Goal: Check status: Check status

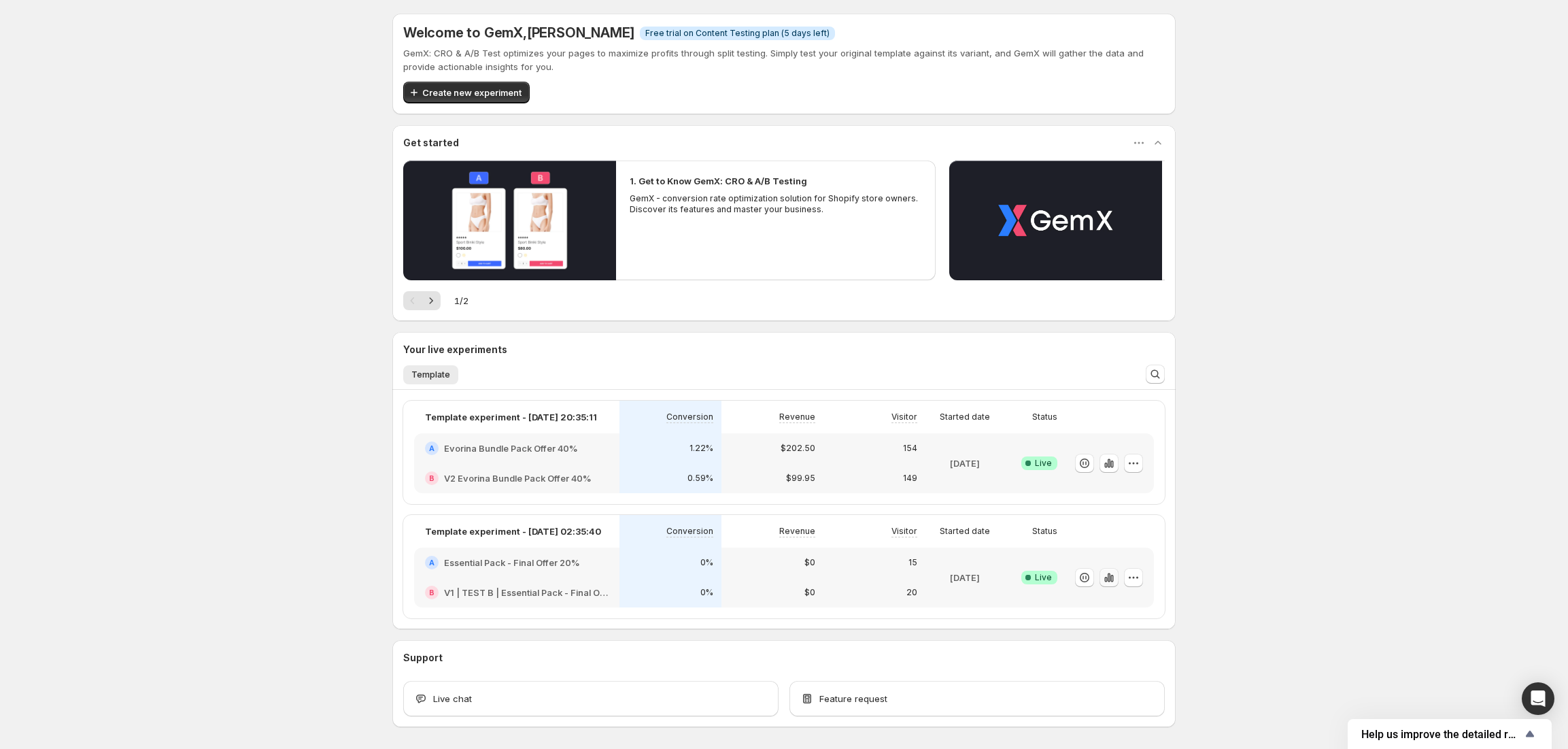
click at [1116, 575] on icon "button" at bounding box center [1109, 578] width 14 height 14
click at [629, 474] on div "0.59%" at bounding box center [669, 478] width 102 height 30
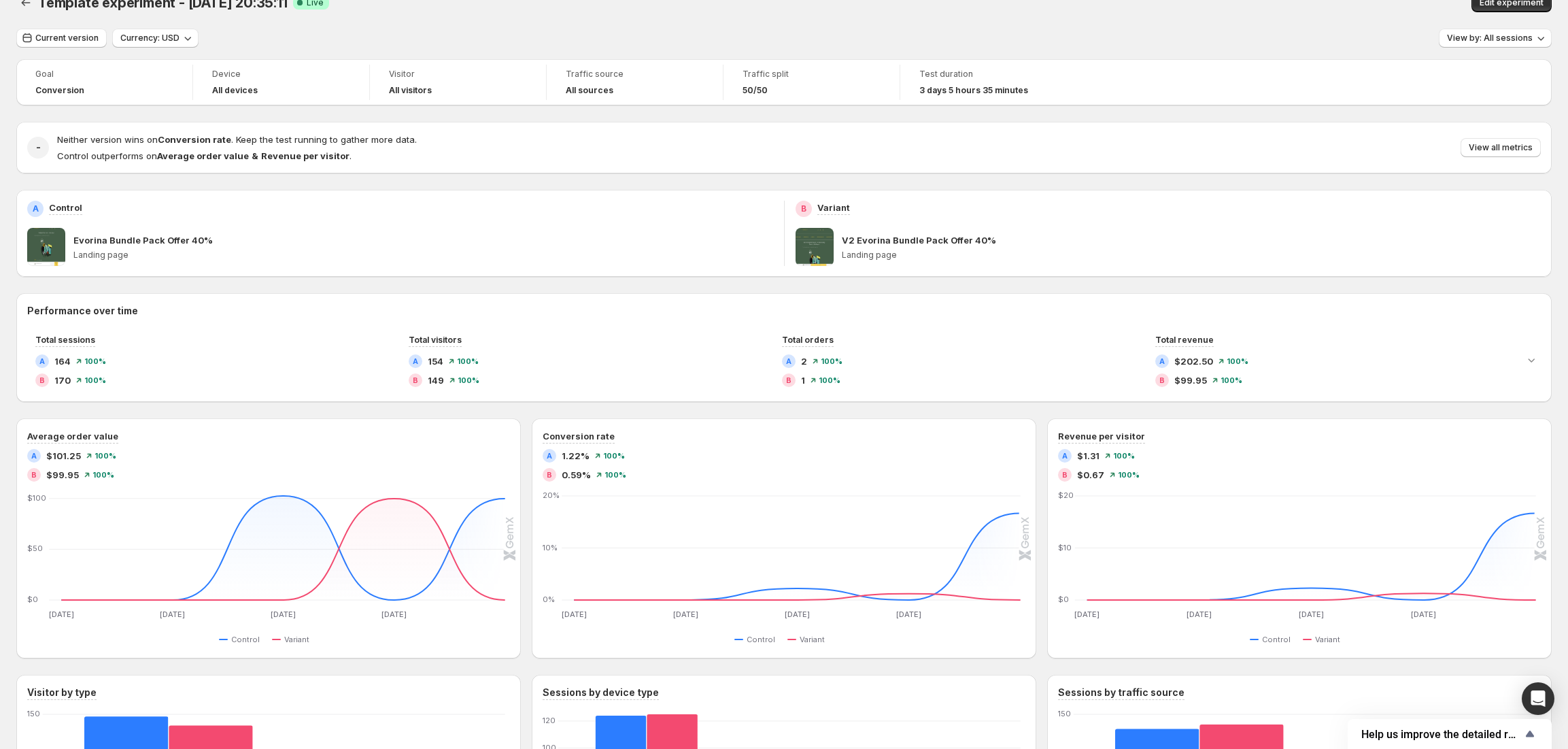
scroll to position [23, 0]
click at [77, 35] on span "Current version" at bounding box center [67, 39] width 63 height 11
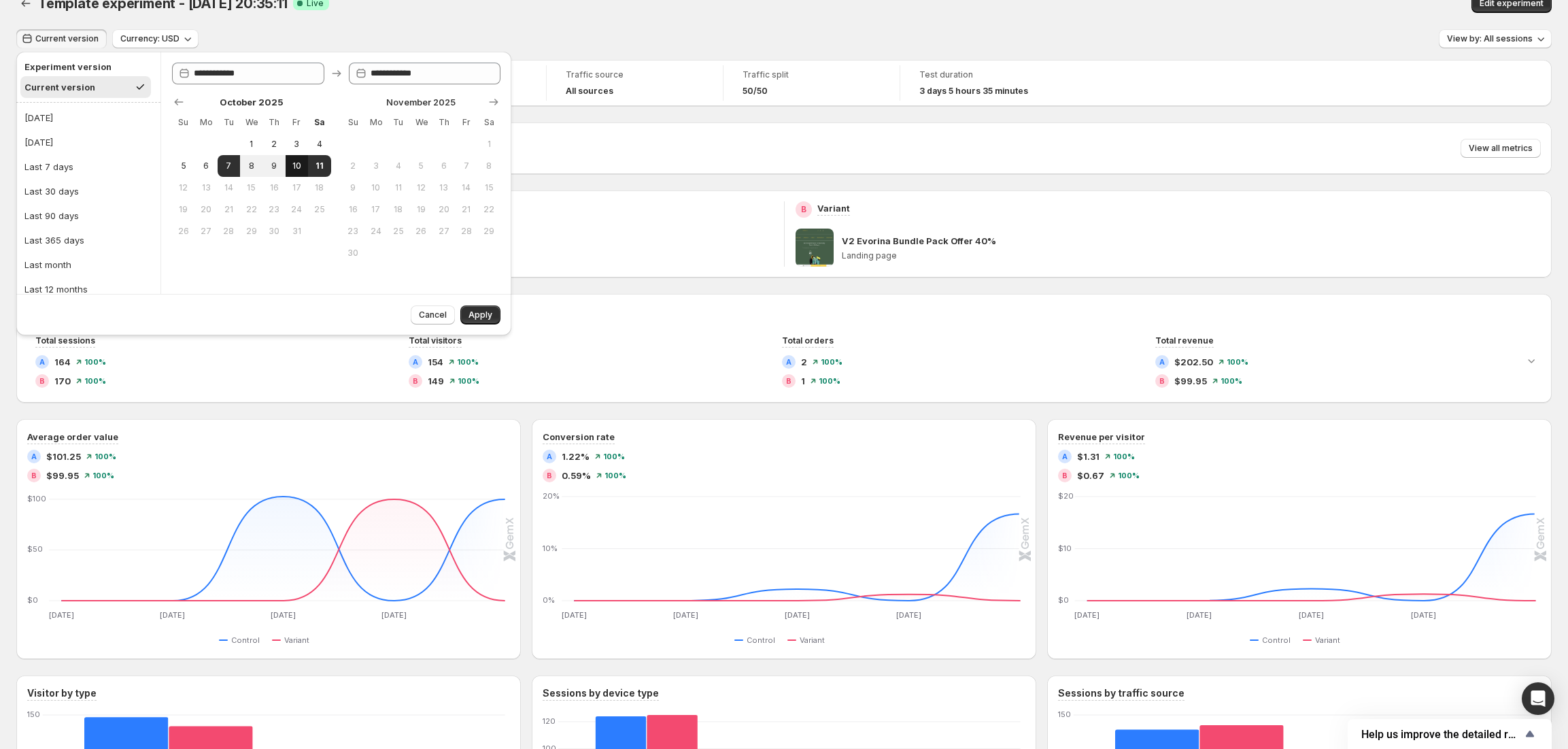
click at [299, 166] on span "10" at bounding box center [297, 165] width 12 height 11
type input "**********"
click at [318, 167] on span "11" at bounding box center [319, 165] width 12 height 11
type input "**********"
click at [477, 310] on span "Apply" at bounding box center [480, 315] width 24 height 11
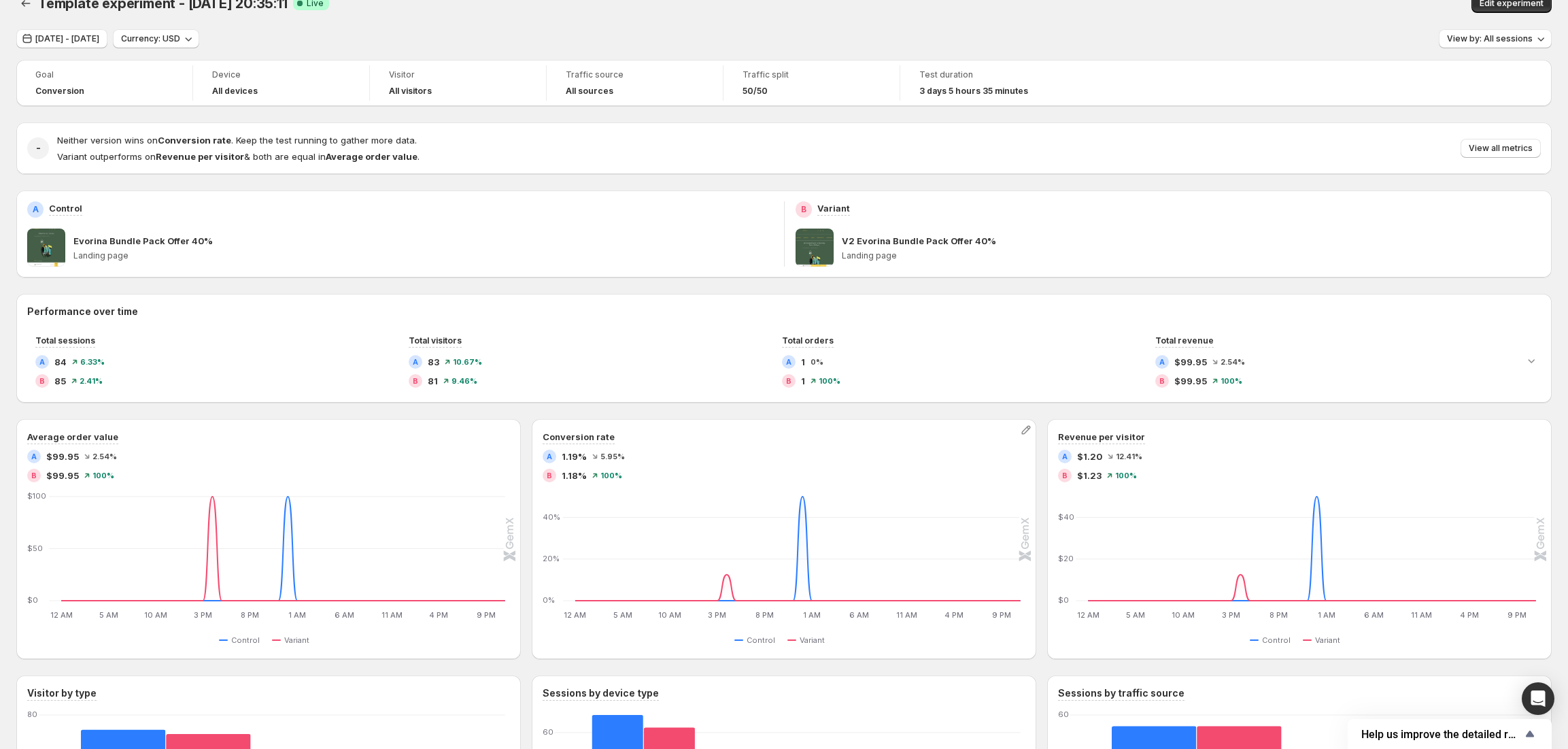
click at [588, 466] on div "A 1.19% 5.95% B 1.18% 100%" at bounding box center [784, 466] width 483 height 33
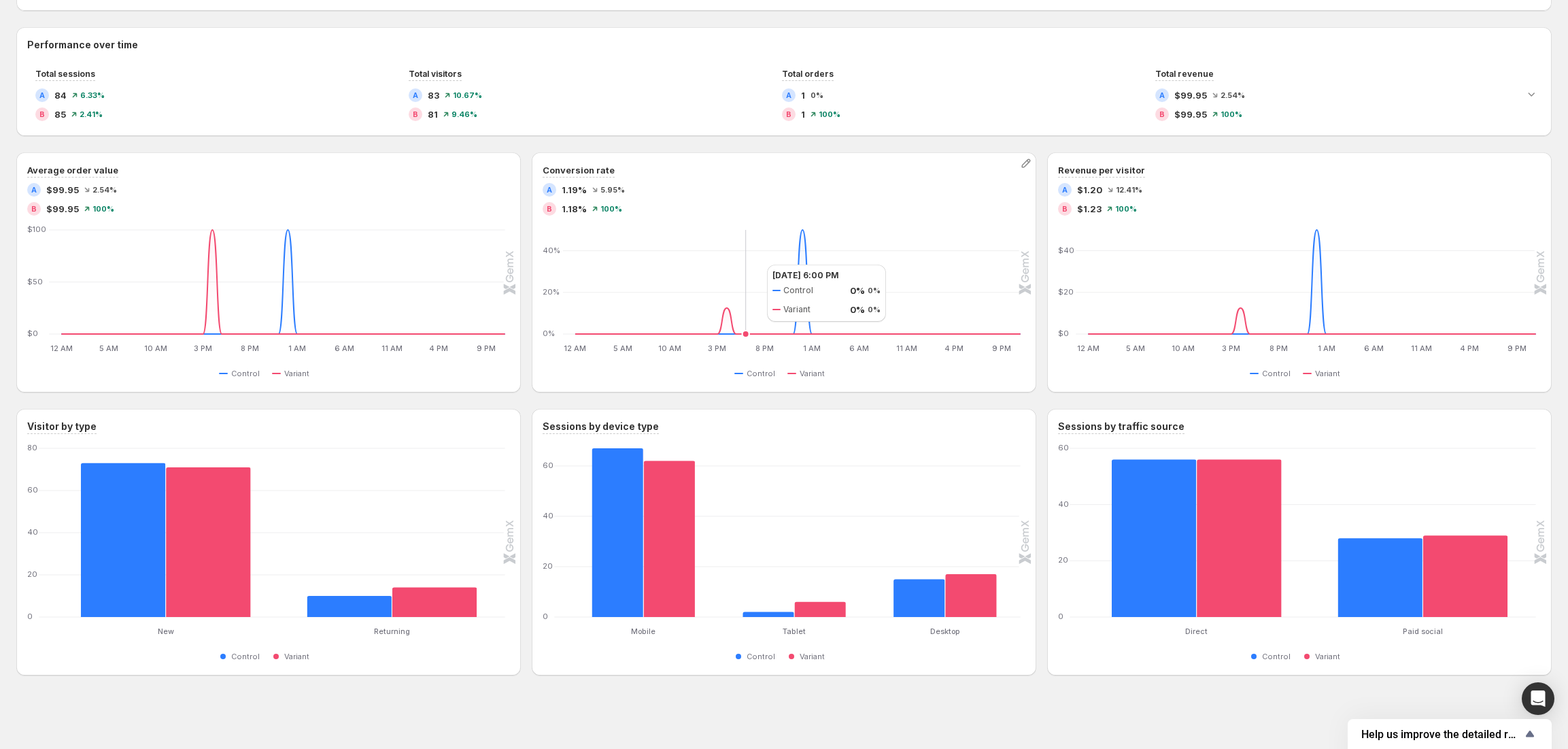
scroll to position [0, 0]
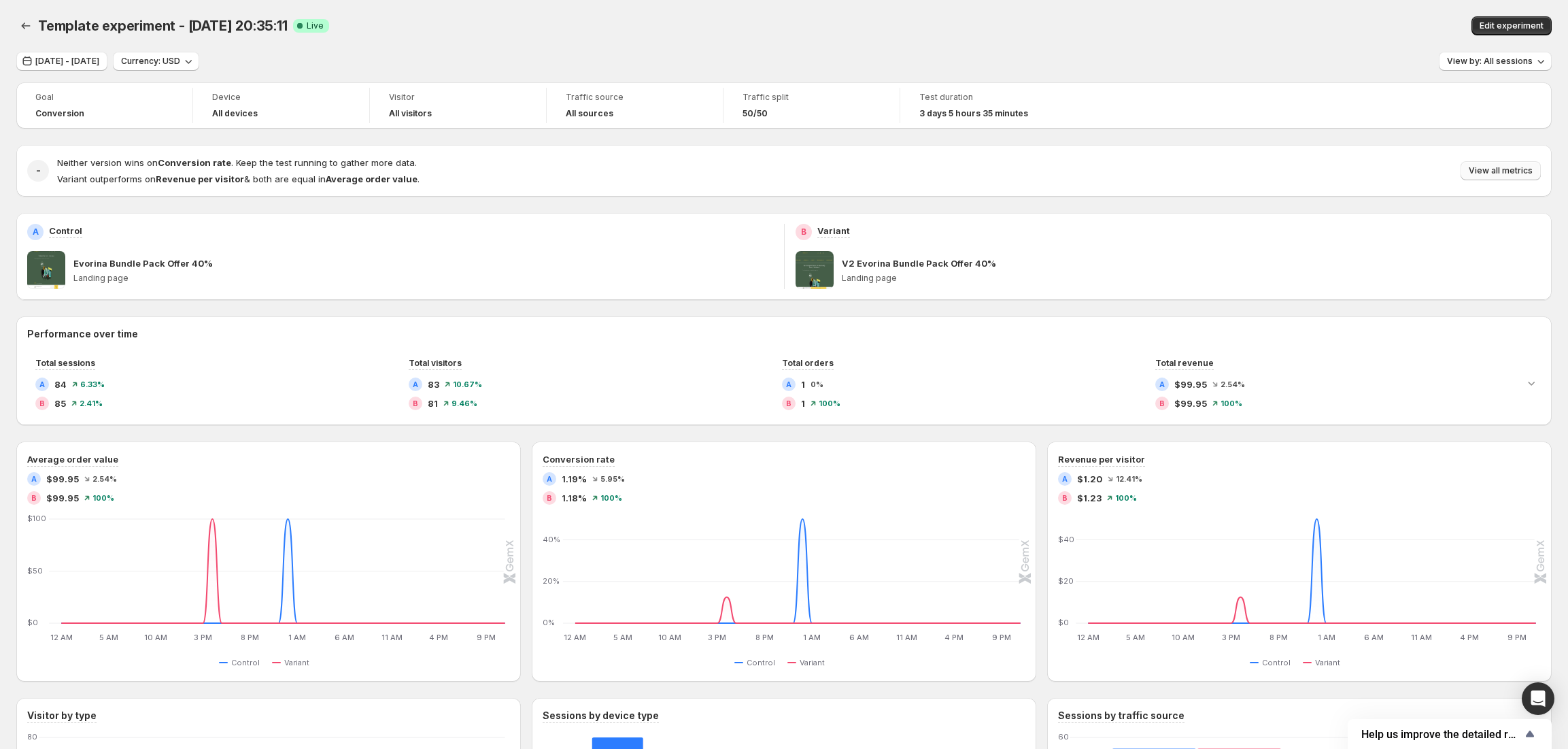
click at [1520, 176] on span "View all metrics" at bounding box center [1500, 171] width 64 height 11
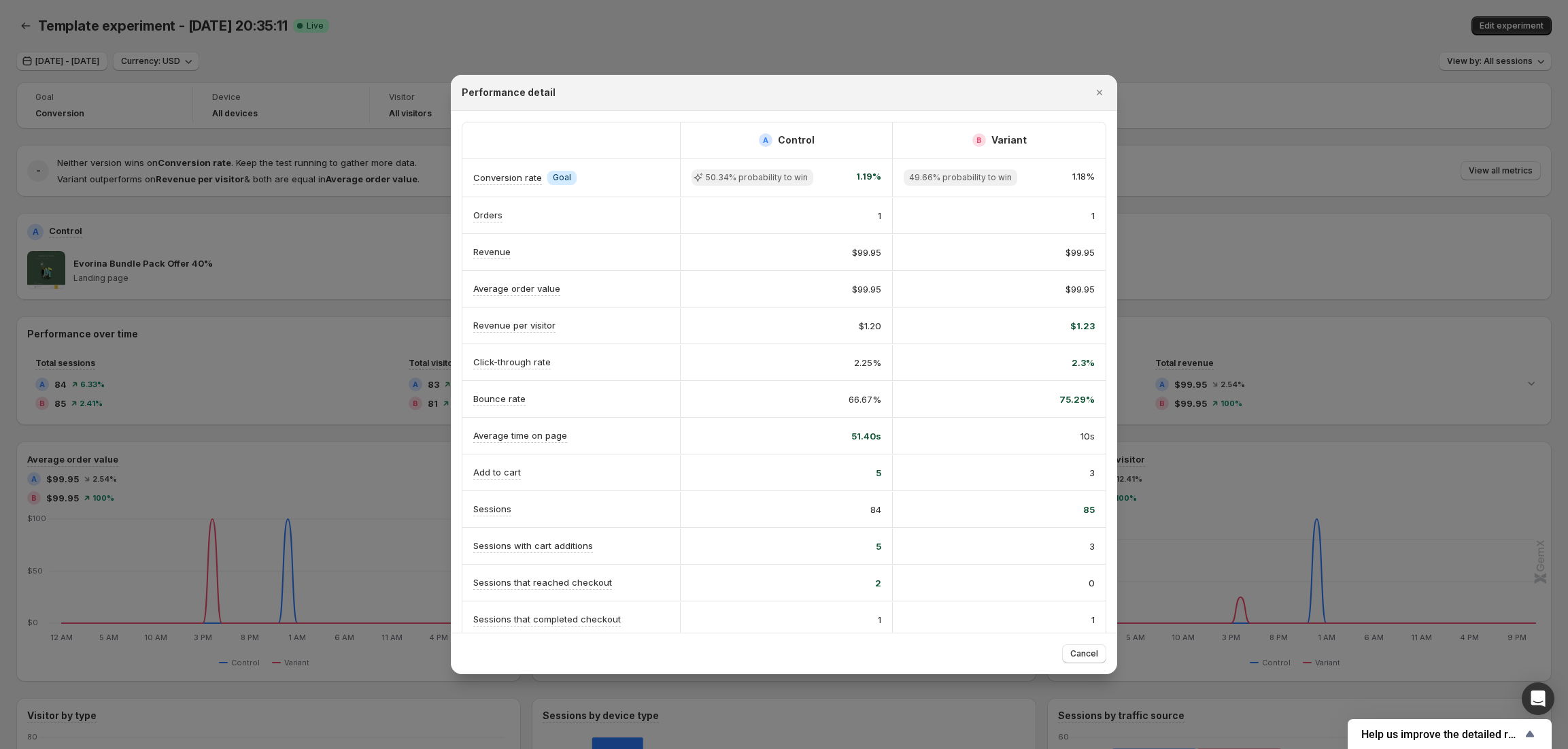
click at [1241, 234] on div at bounding box center [784, 374] width 1568 height 749
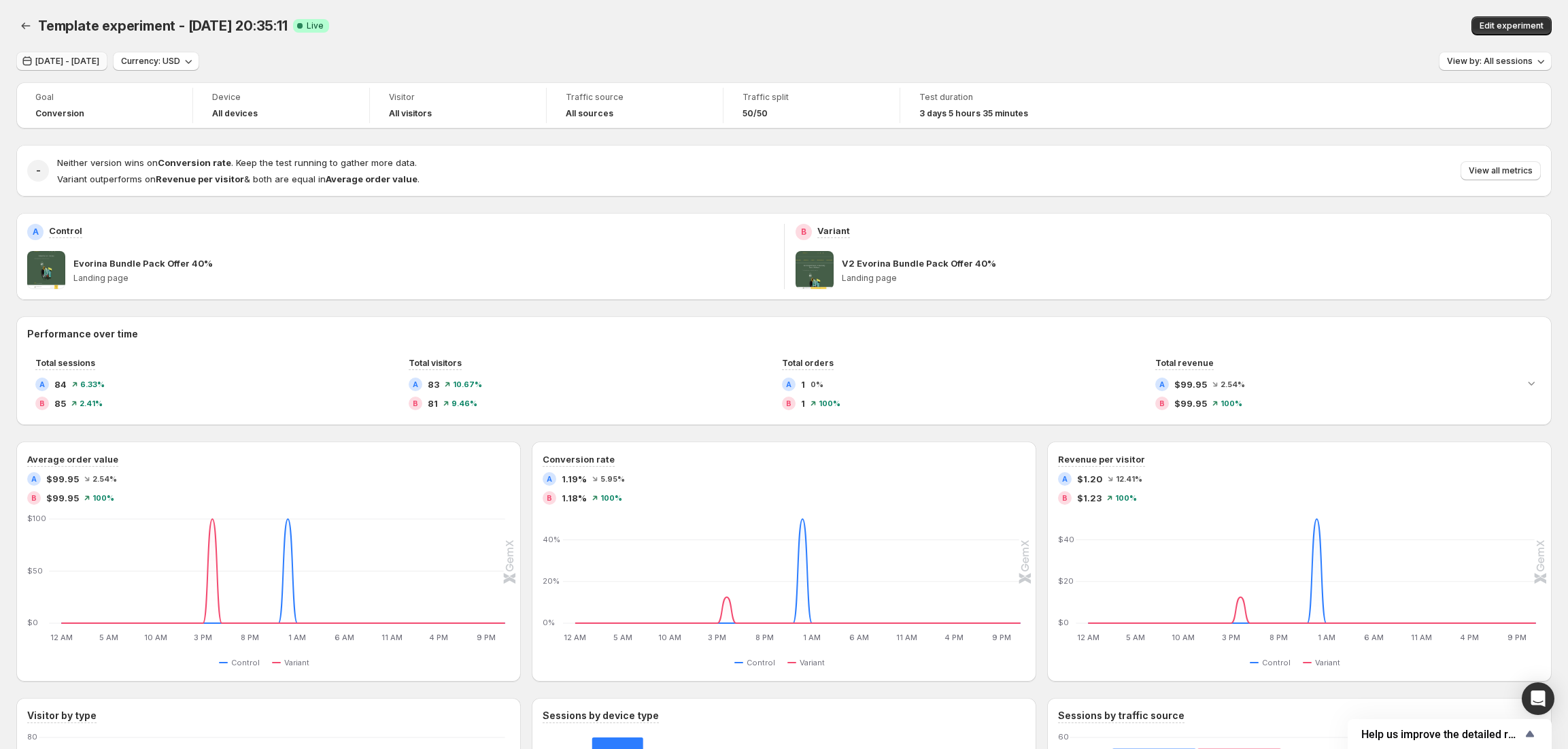
click at [71, 62] on span "[DATE] - [DATE]" at bounding box center [67, 61] width 64 height 11
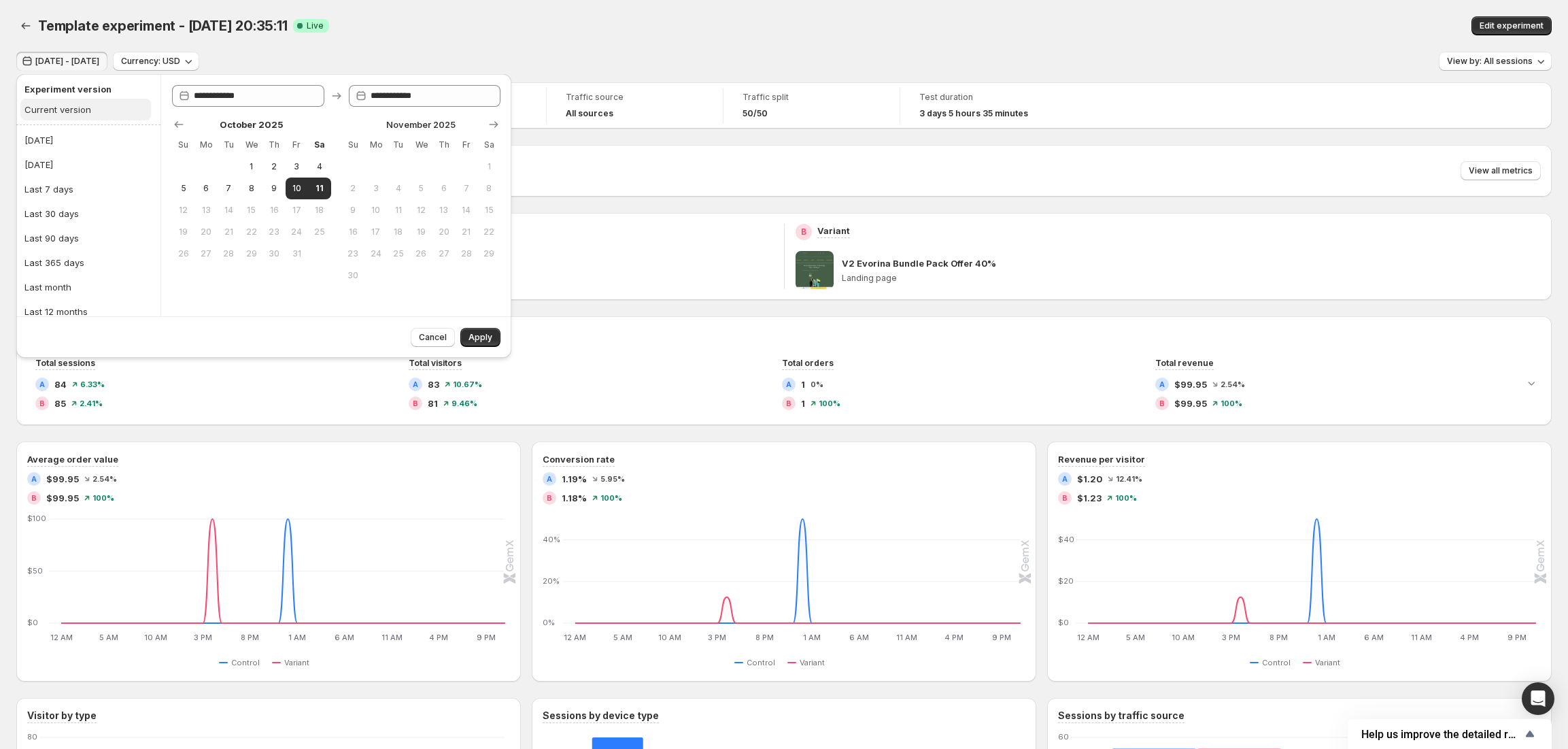
click at [93, 110] on button "Current version" at bounding box center [86, 110] width 130 height 22
type input "**********"
click at [482, 338] on span "Apply" at bounding box center [480, 337] width 24 height 11
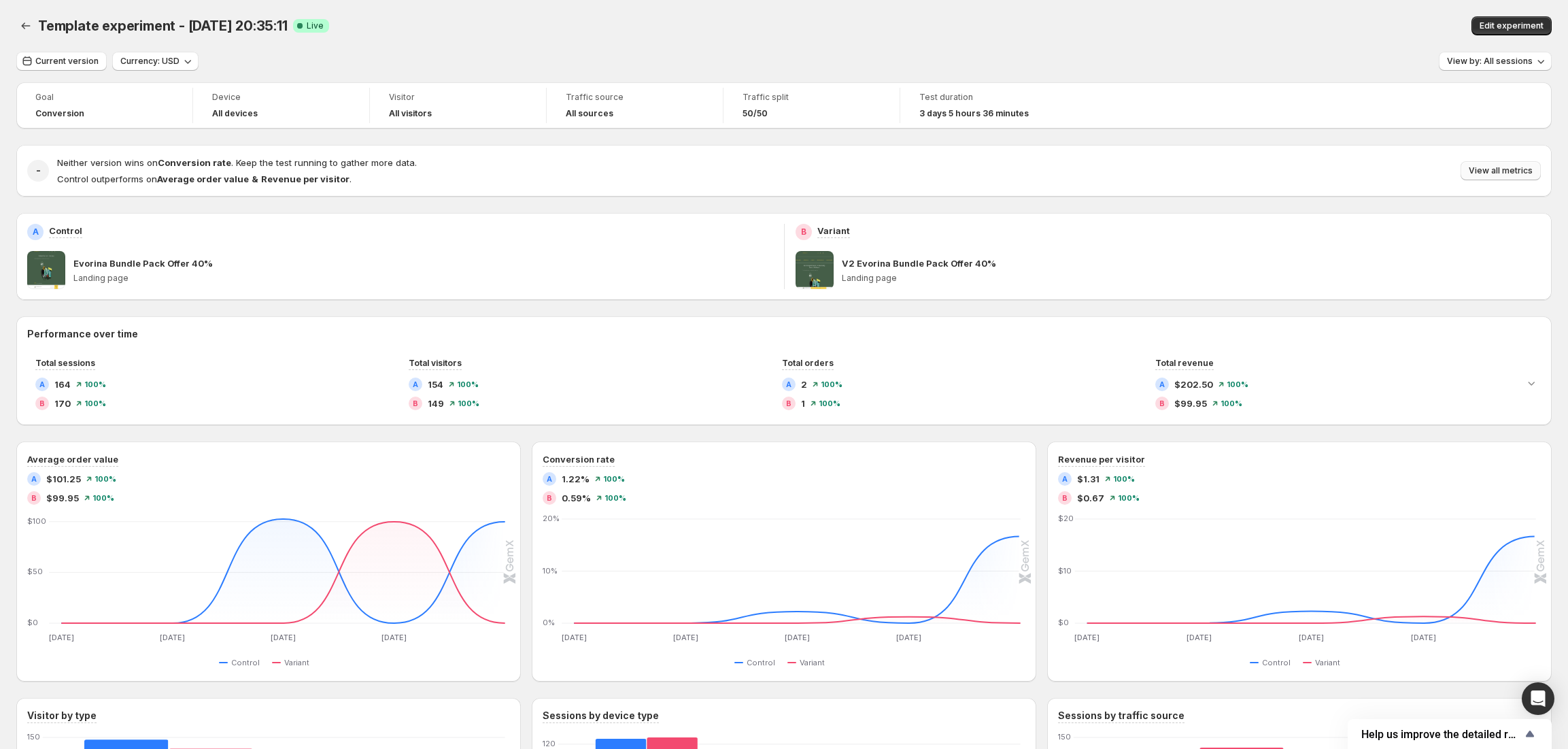
click at [1519, 177] on button "View all metrics" at bounding box center [1501, 171] width 80 height 19
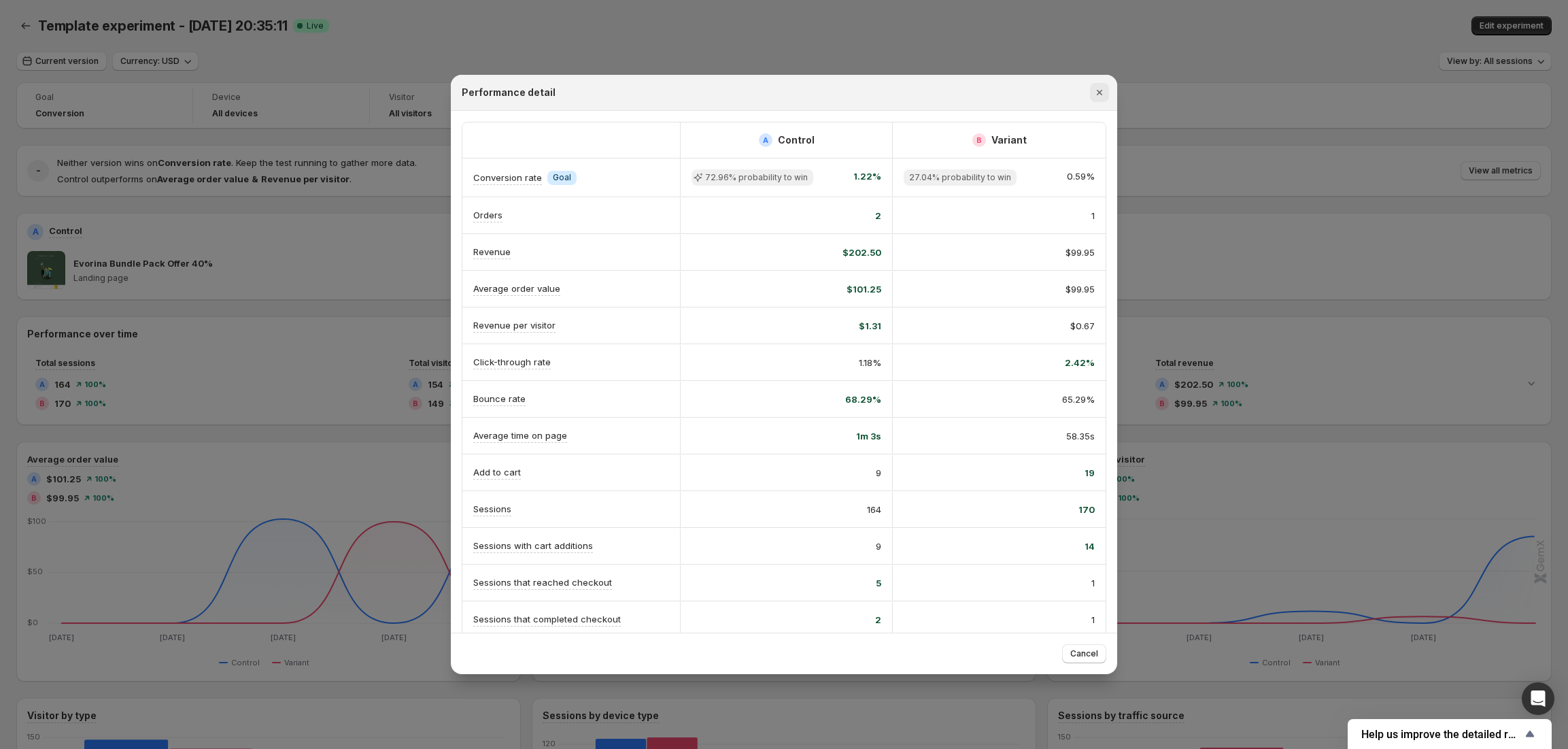
click at [1100, 97] on icon "Close" at bounding box center [1099, 92] width 14 height 14
